Goal: Navigation & Orientation: Find specific page/section

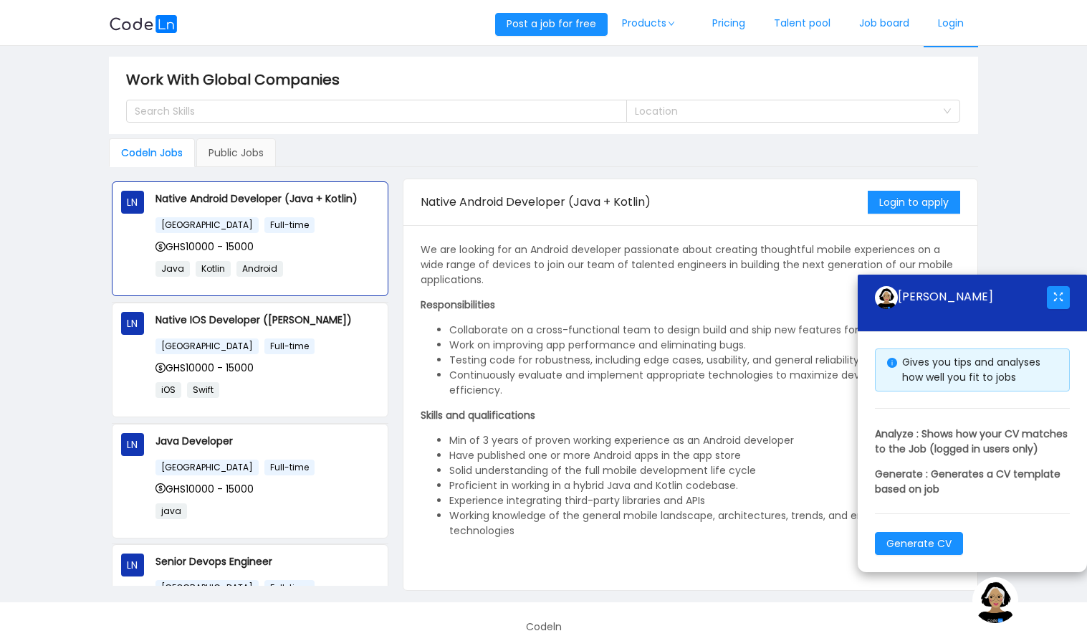
click at [962, 29] on link "Login" at bounding box center [951, 23] width 54 height 47
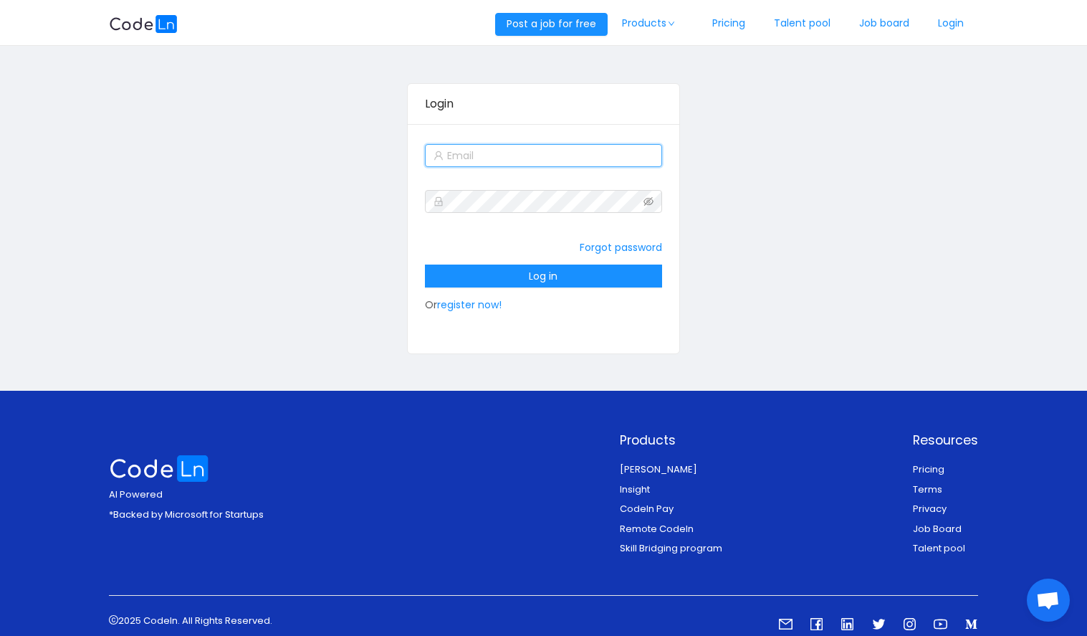
type input "[EMAIL_ADDRESS][DOMAIN_NAME]"
click at [536, 167] on div "[EMAIL_ADDRESS][DOMAIN_NAME]" at bounding box center [543, 155] width 236 height 29
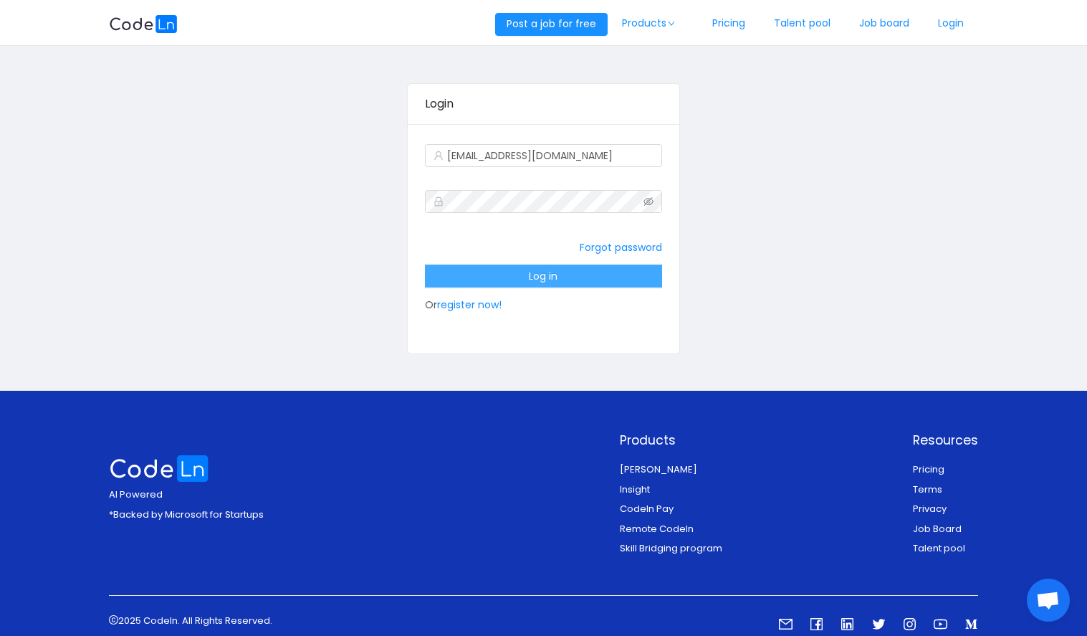
click at [560, 270] on button "Log in" at bounding box center [543, 275] width 236 height 23
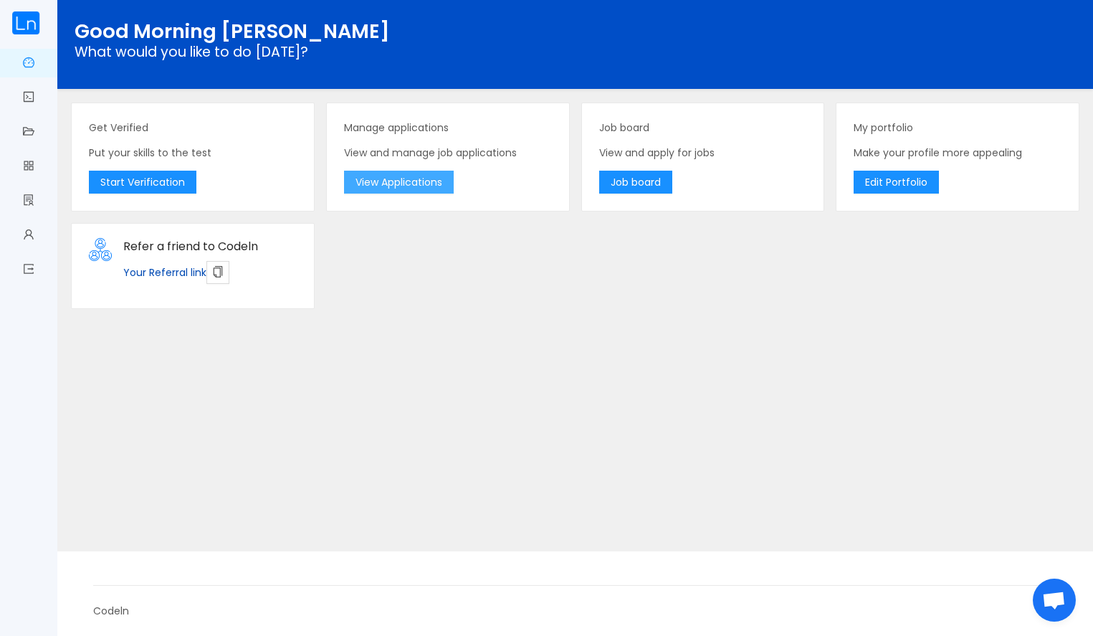
click at [439, 187] on button "View Applications" at bounding box center [399, 182] width 110 height 23
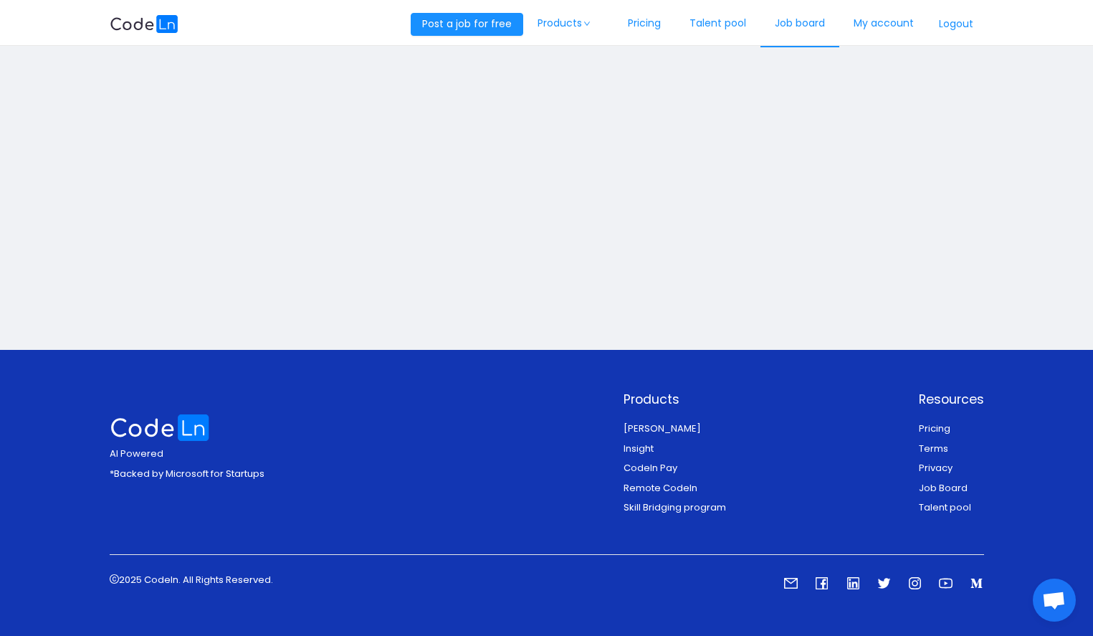
click at [782, 25] on link "Job board" at bounding box center [799, 23] width 79 height 47
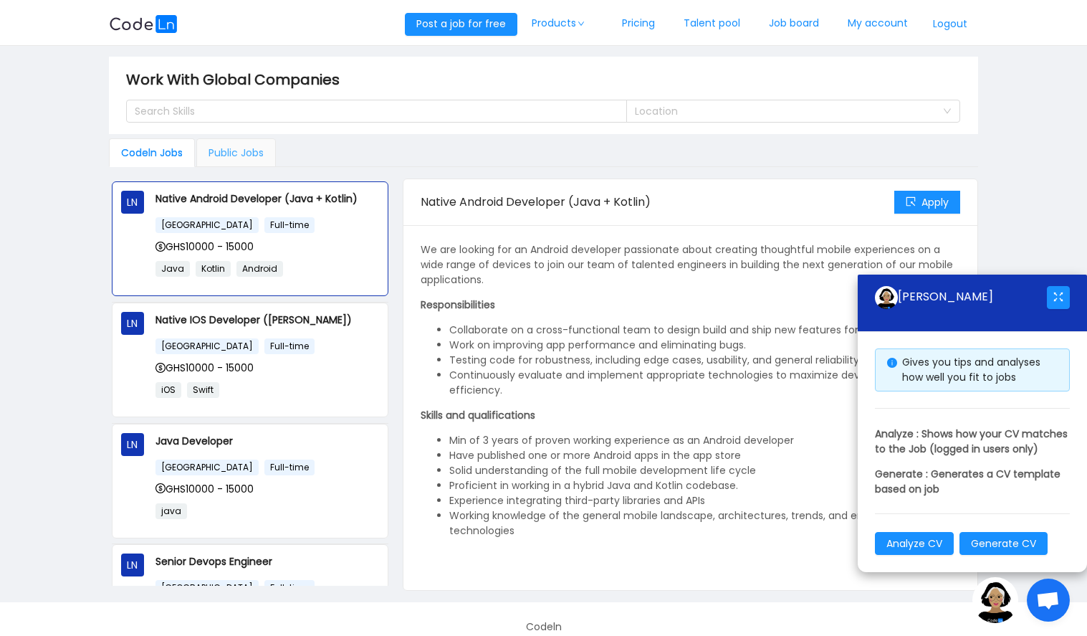
click at [252, 153] on div "Public Jobs" at bounding box center [236, 152] width 80 height 29
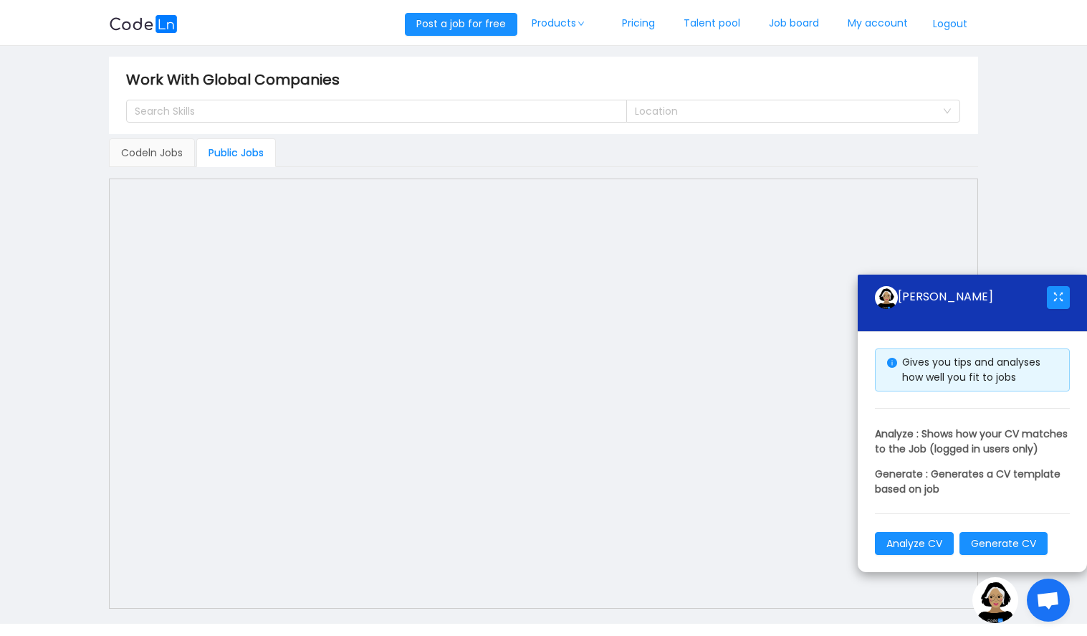
click at [1056, 247] on main "Work With Global Companies Search Skills Location Codeln Jobs Public Jobs LN Na…" at bounding box center [543, 335] width 1087 height 578
click at [171, 153] on div "Codeln Jobs" at bounding box center [152, 152] width 86 height 29
